Goal: Ask a question

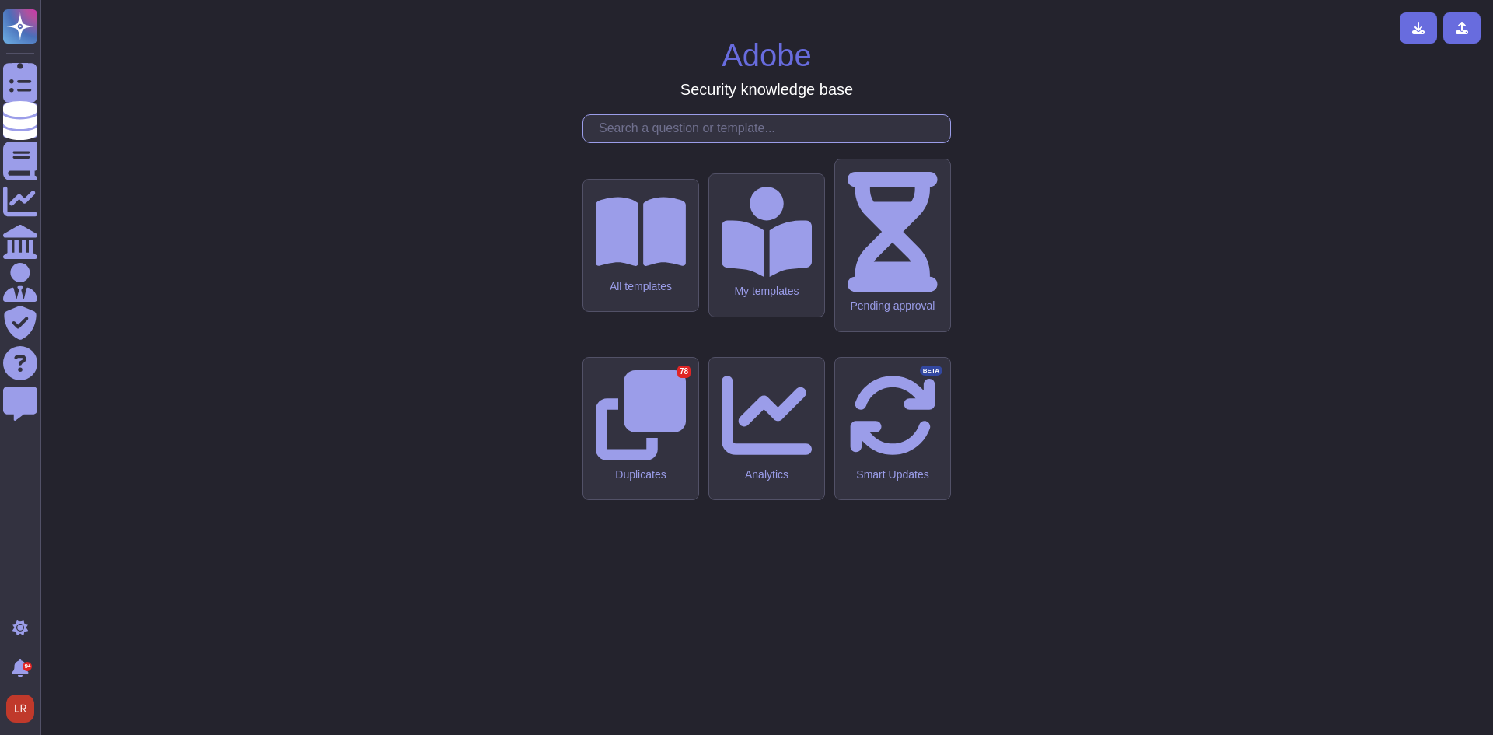
click at [671, 142] on input "text" at bounding box center [770, 128] width 359 height 27
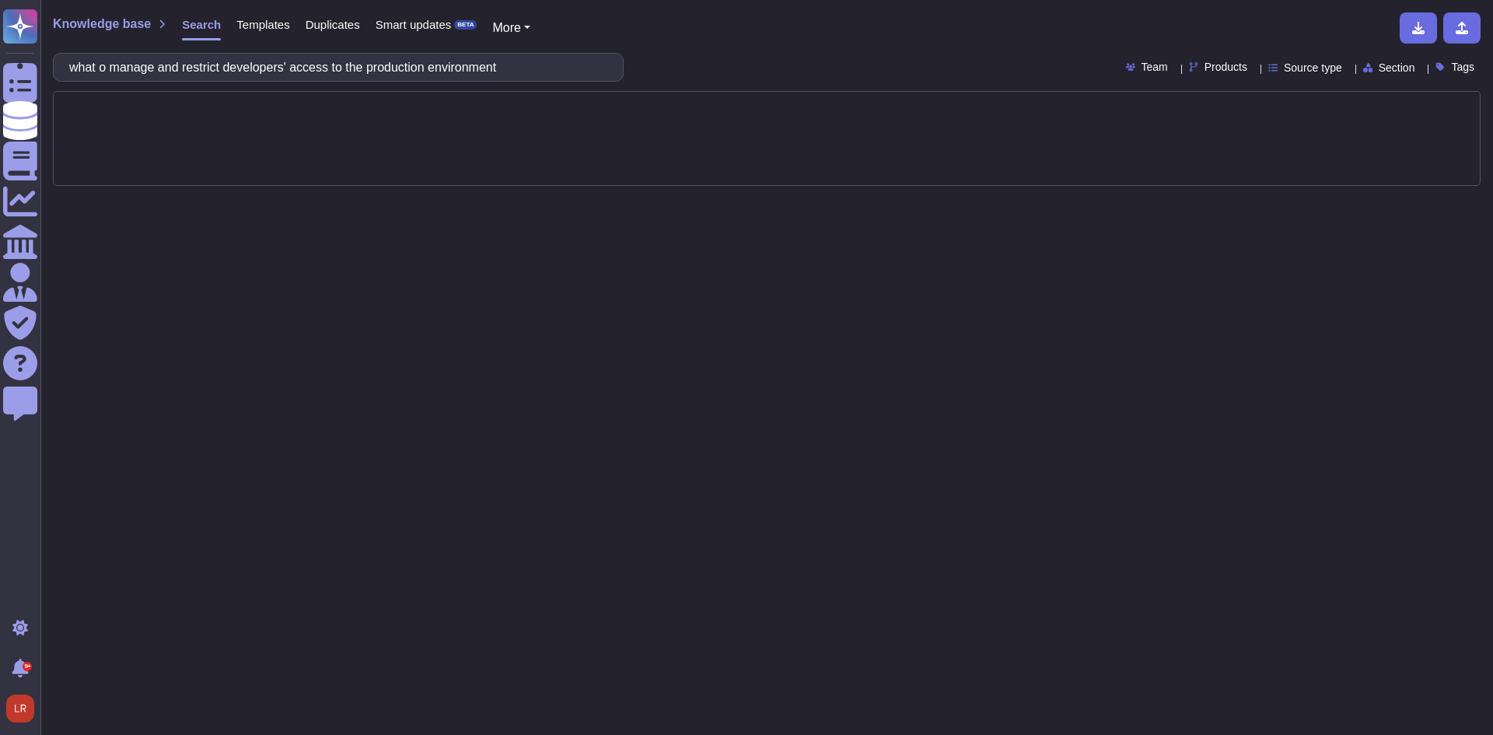
click at [113, 67] on input "what o manage and restrict developers' access to the production environment" at bounding box center [334, 67] width 546 height 27
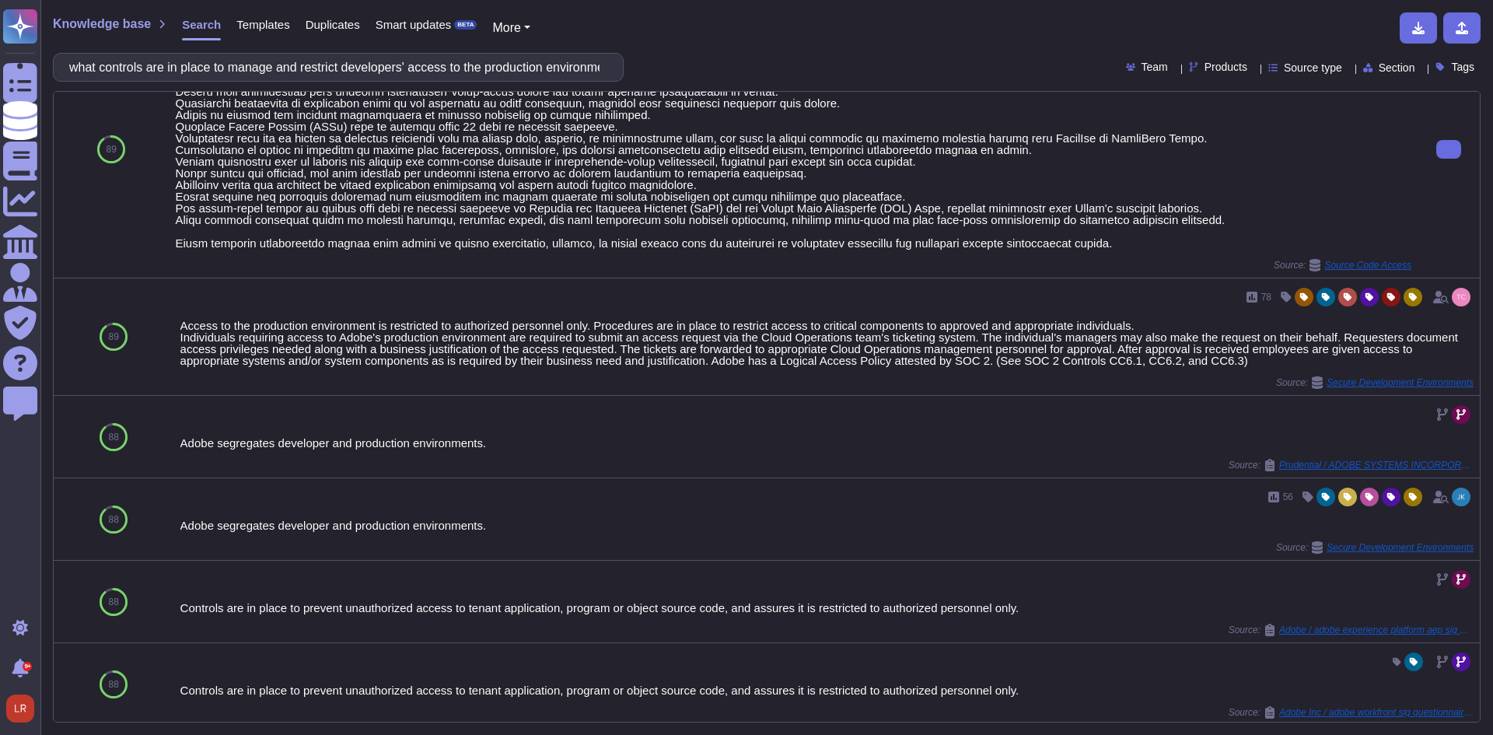
scroll to position [254, 0]
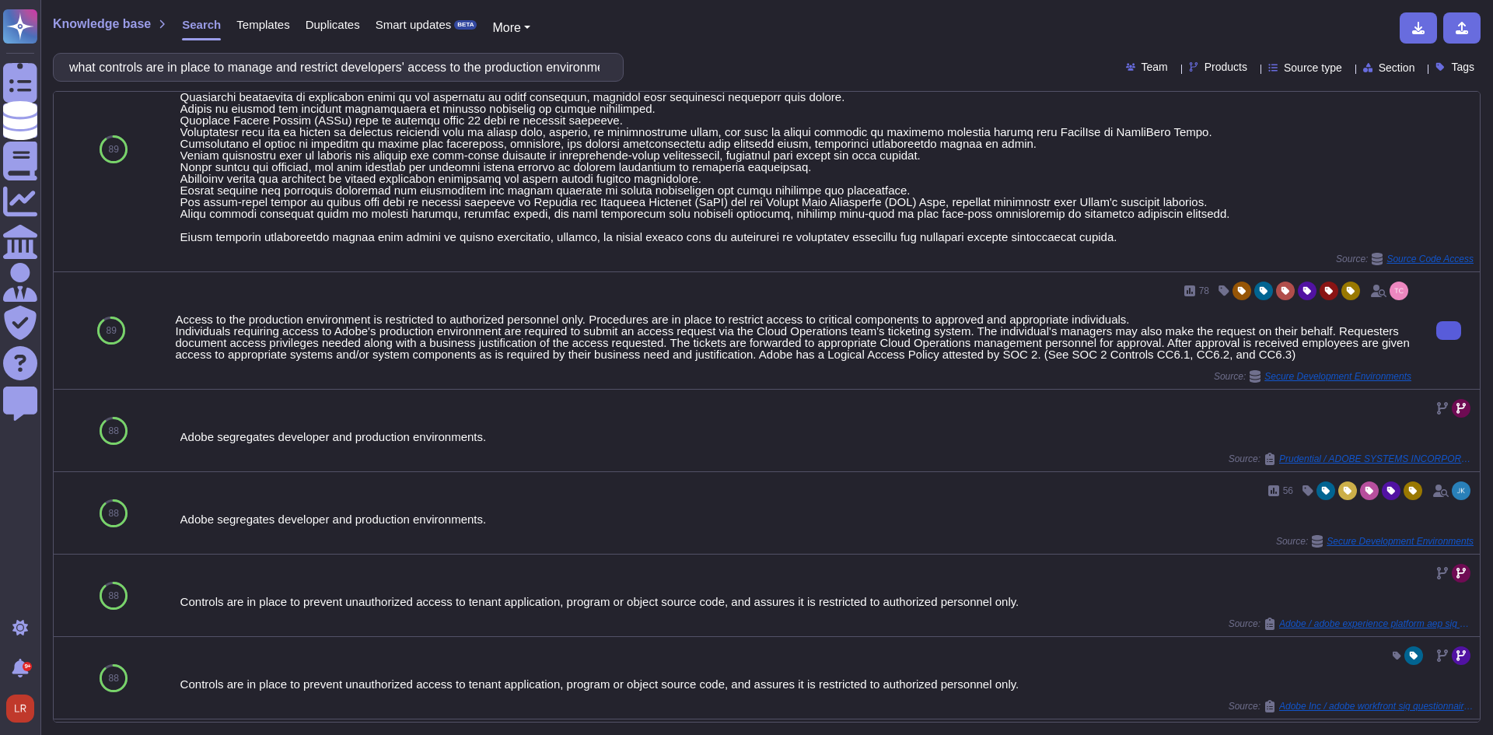
type input "what controls are in place to manage and restrict developers' access to the pro…"
